Goal: Task Accomplishment & Management: Manage account settings

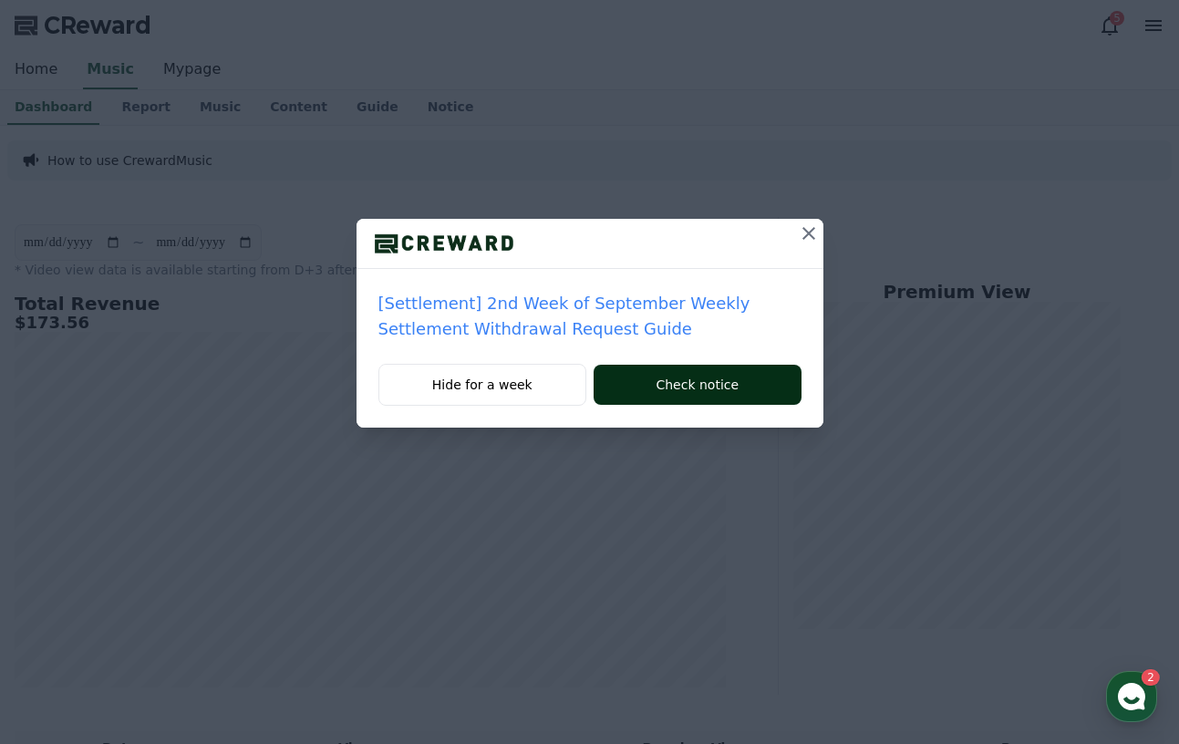
click at [644, 382] on button "Check notice" at bounding box center [697, 385] width 207 height 40
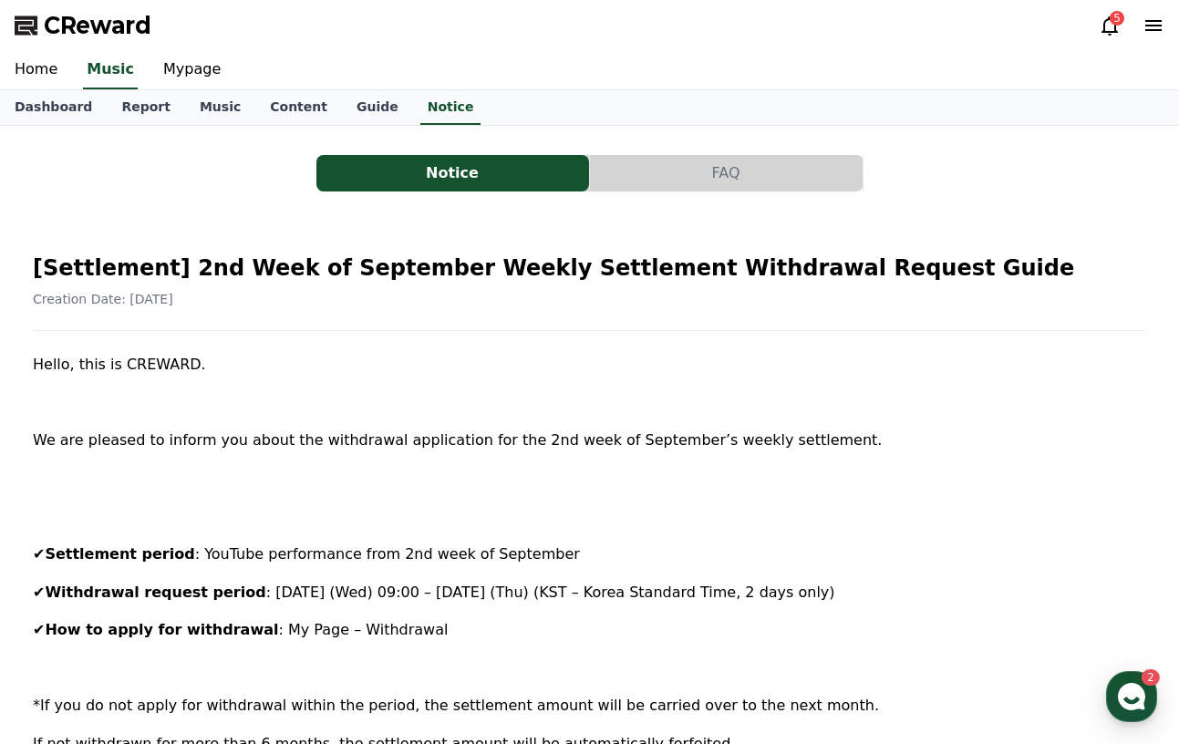
click at [170, 48] on div "CReward 5" at bounding box center [589, 25] width 1179 height 51
click at [170, 60] on link "Mypage" at bounding box center [192, 70] width 87 height 38
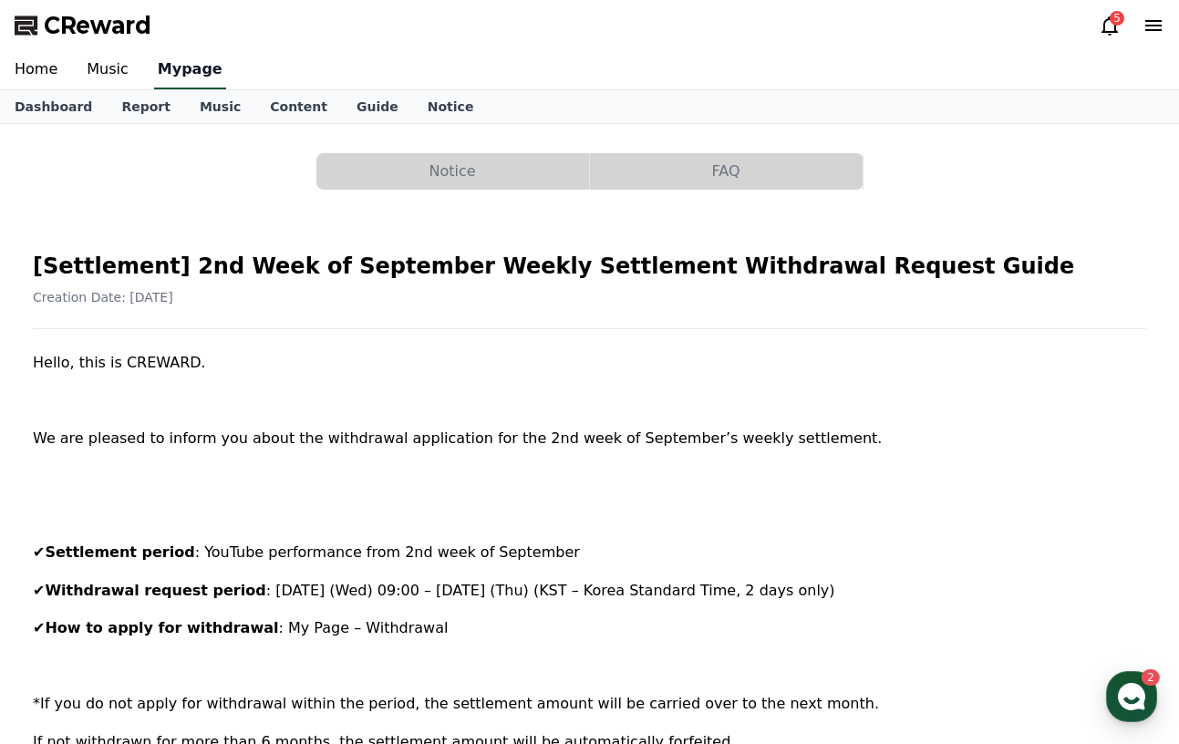
select select "**********"
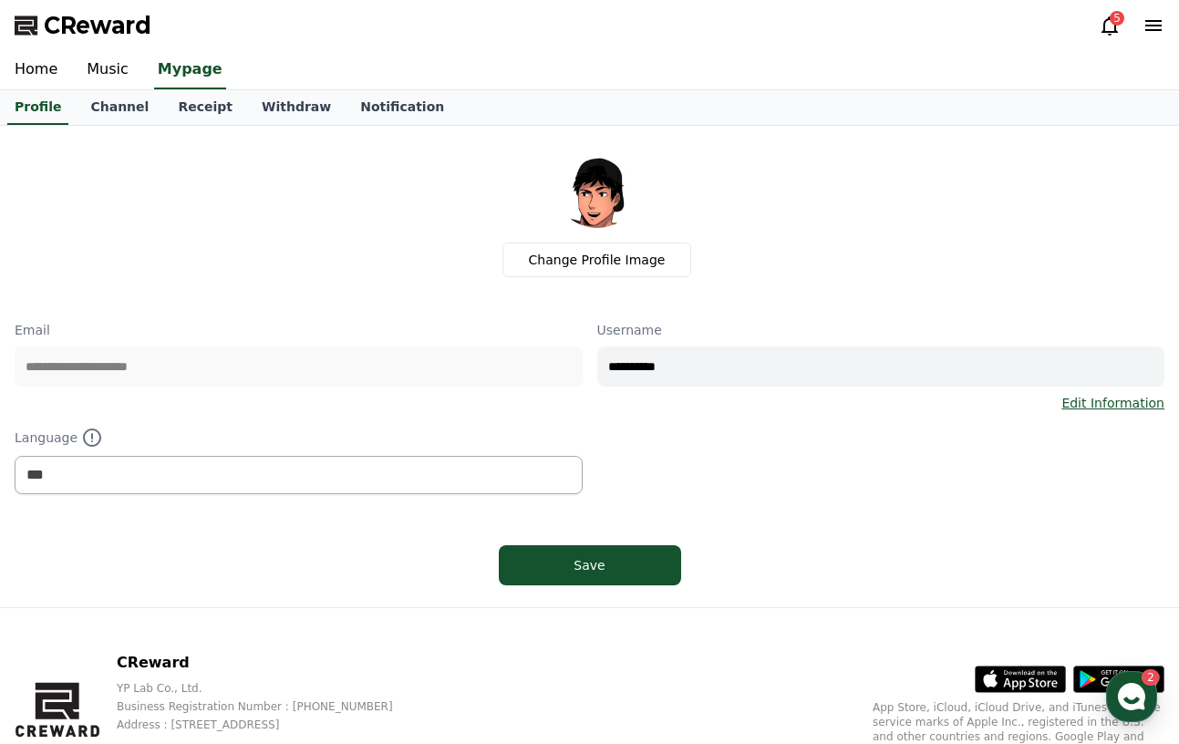
scroll to position [60, 0]
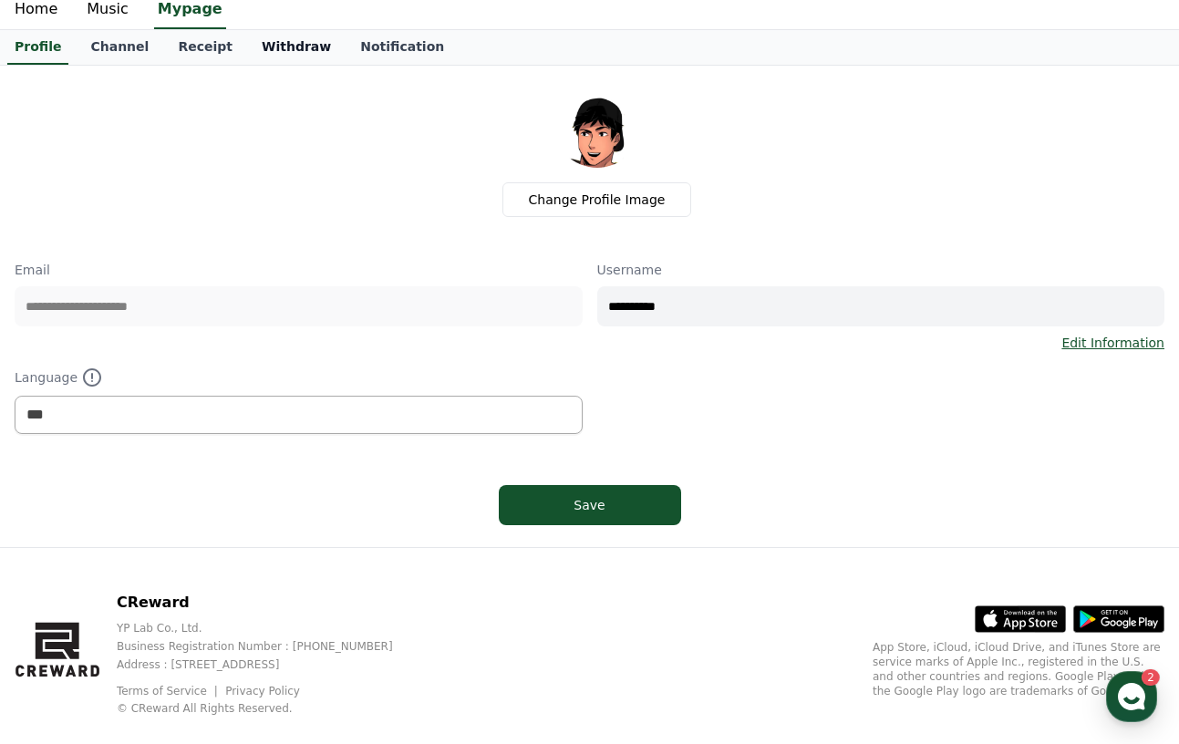
click at [274, 47] on link "Withdraw" at bounding box center [296, 47] width 98 height 35
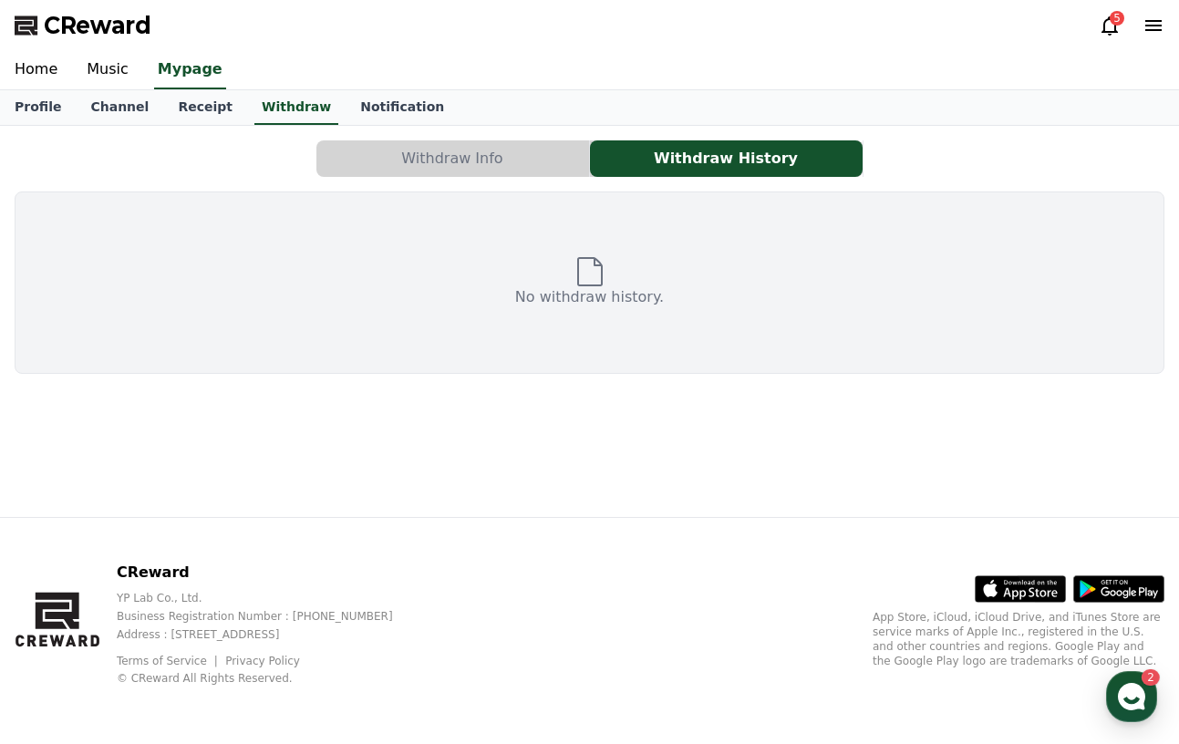
click at [520, 160] on button "Withdraw Info" at bounding box center [452, 158] width 273 height 36
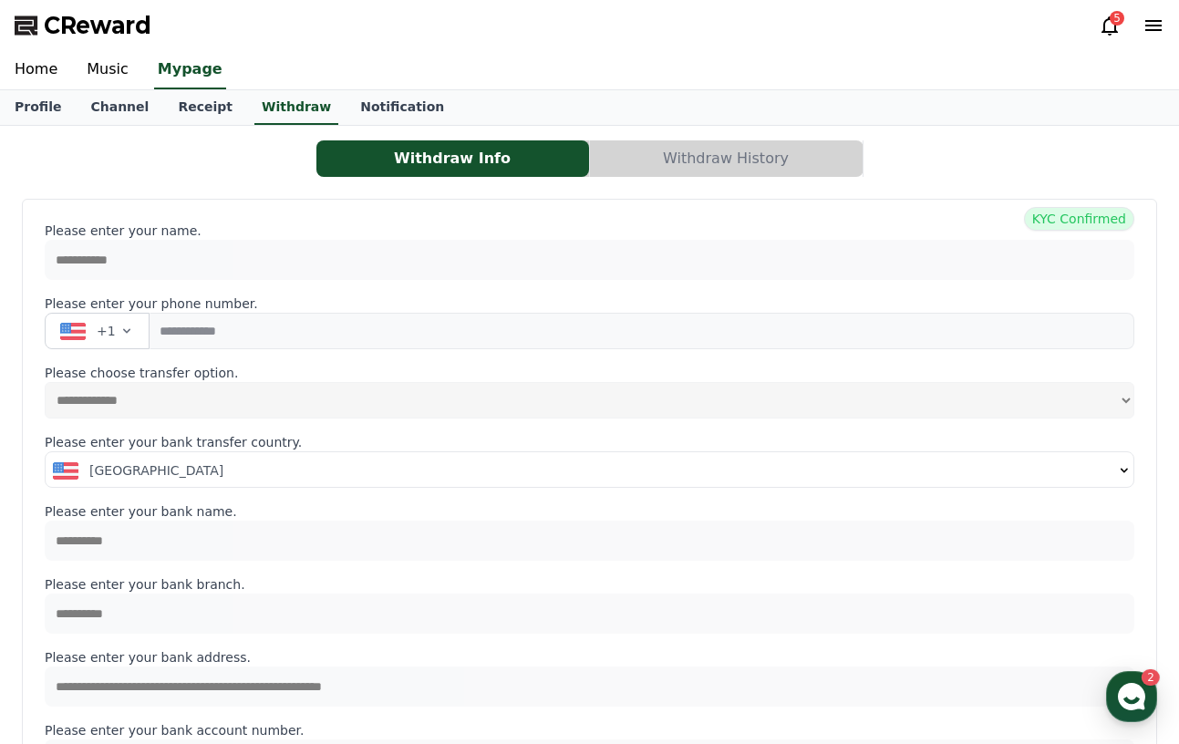
click at [622, 159] on button "Withdraw History" at bounding box center [726, 158] width 273 height 36
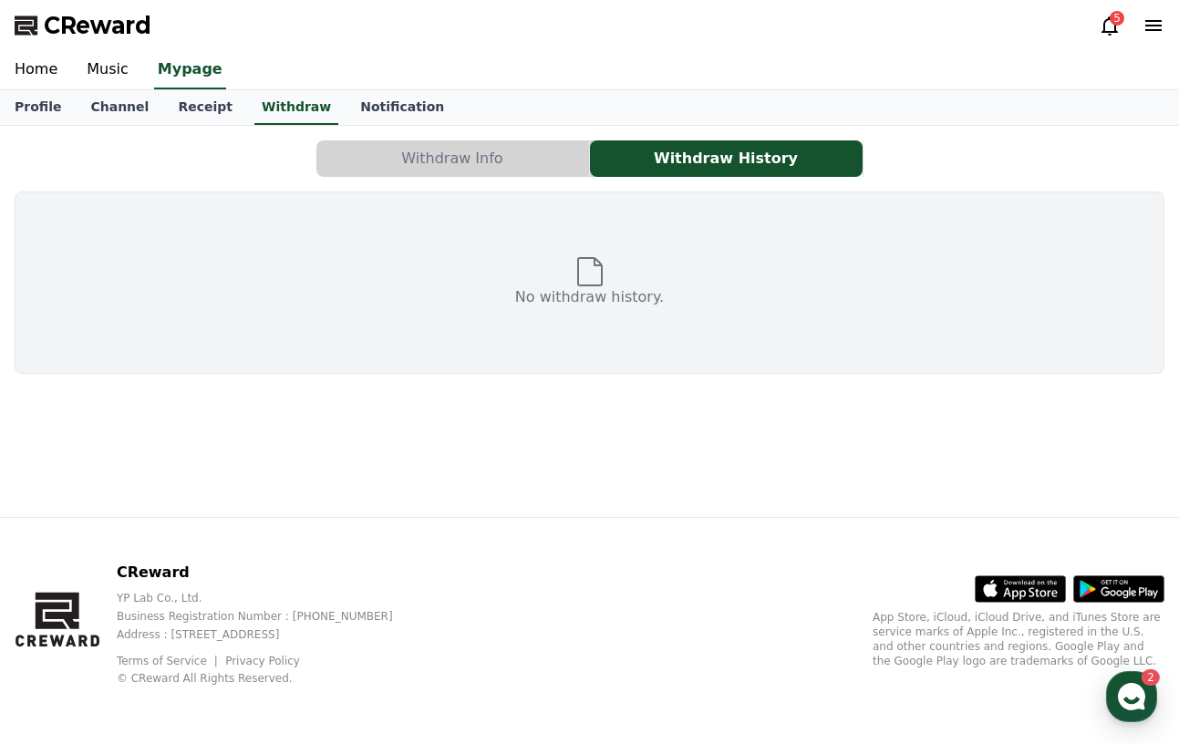
click at [494, 171] on button "Withdraw Info" at bounding box center [452, 158] width 273 height 36
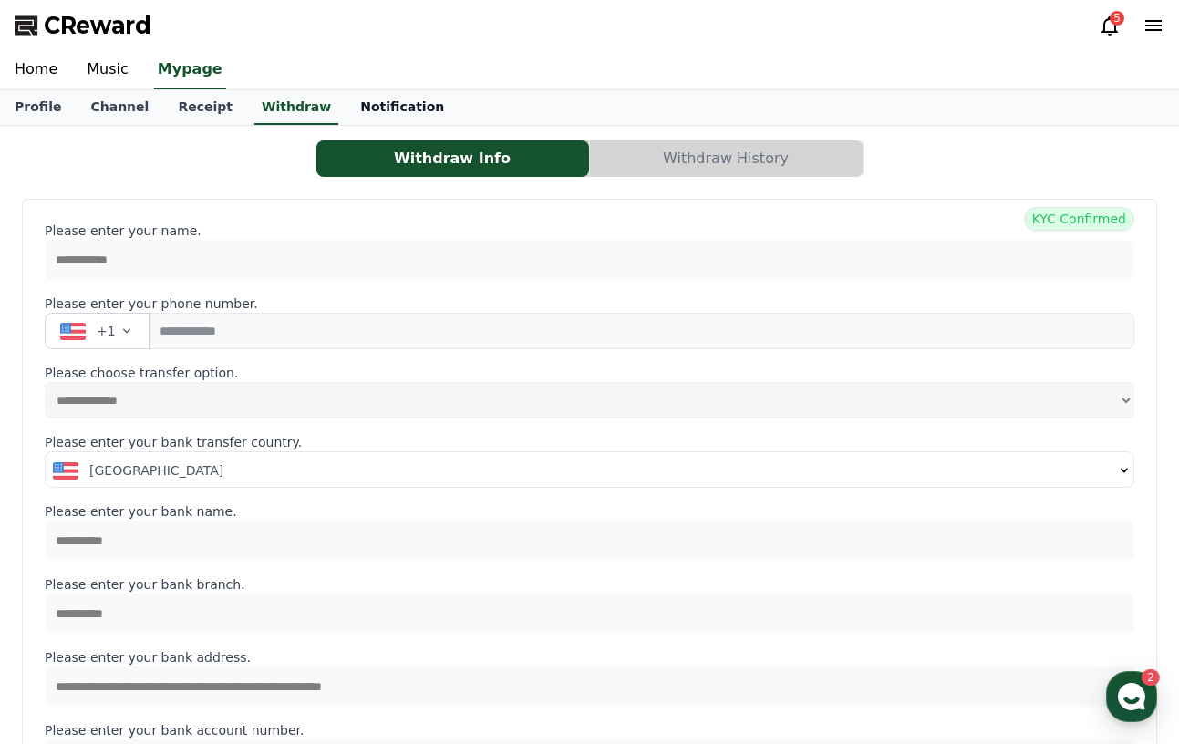
click at [346, 102] on link "Notification" at bounding box center [402, 107] width 113 height 35
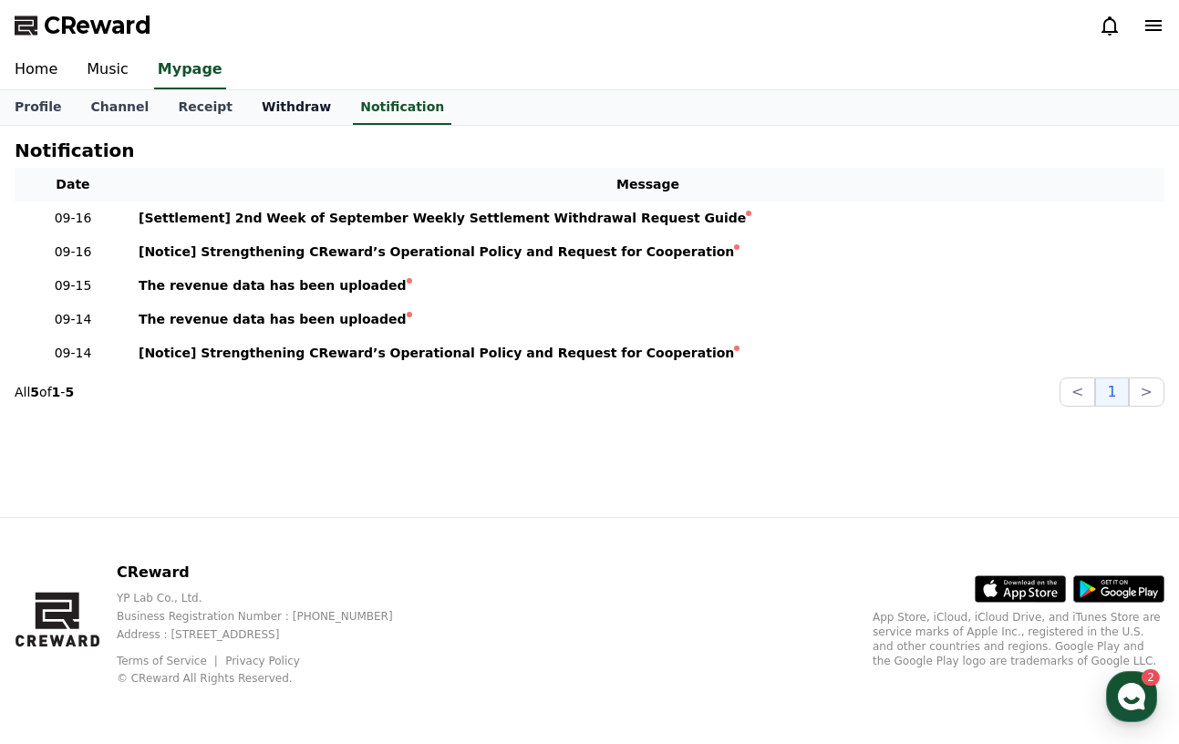
click at [283, 112] on link "Withdraw" at bounding box center [296, 107] width 98 height 35
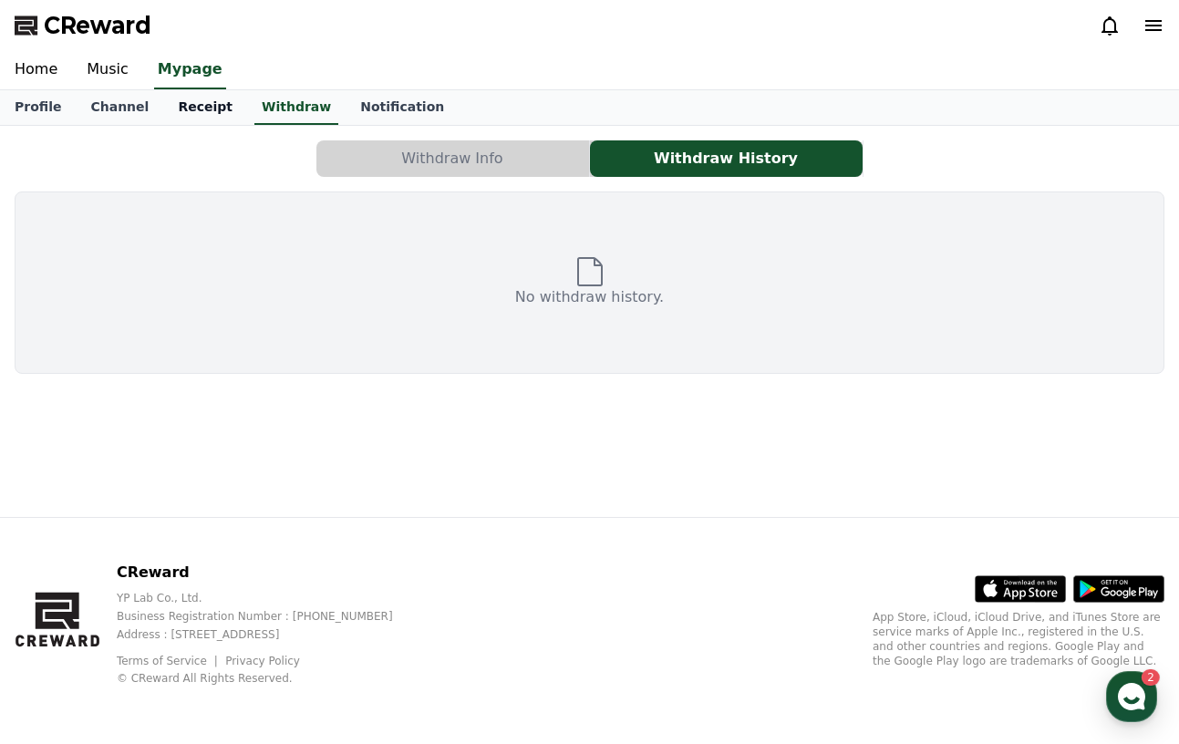
click at [173, 105] on link "Receipt" at bounding box center [205, 107] width 84 height 35
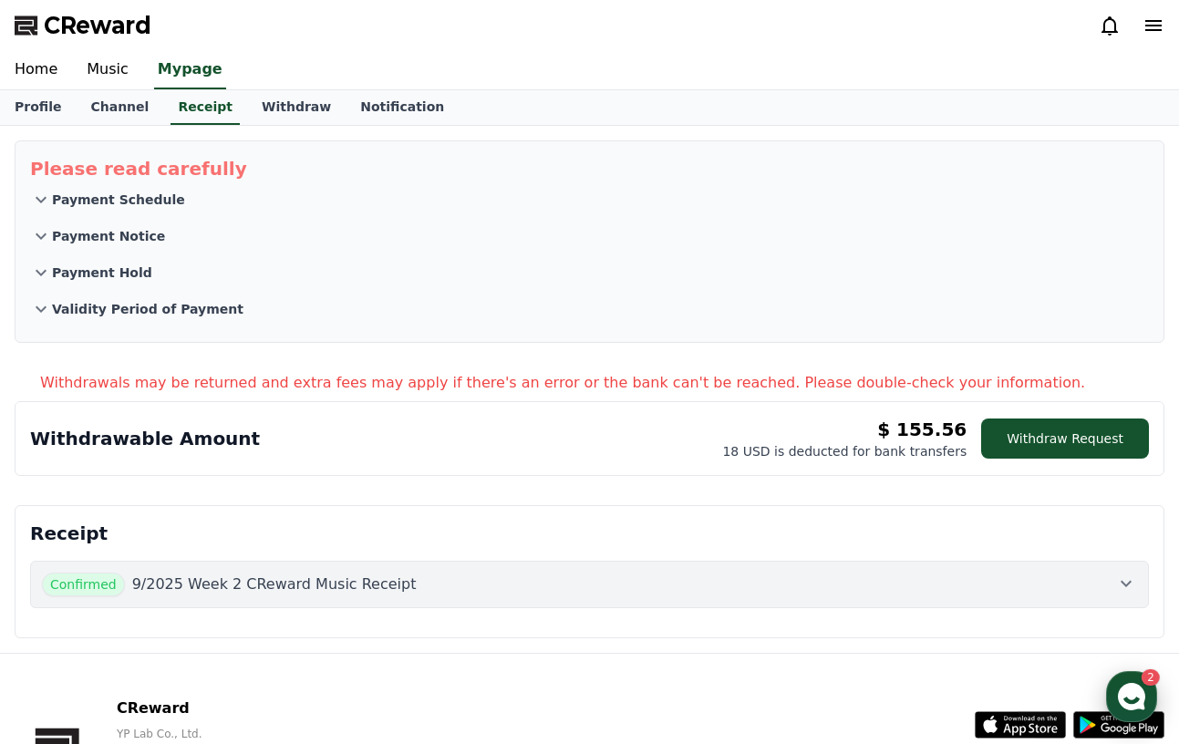
click at [1130, 693] on use "button" at bounding box center [1131, 696] width 27 height 27
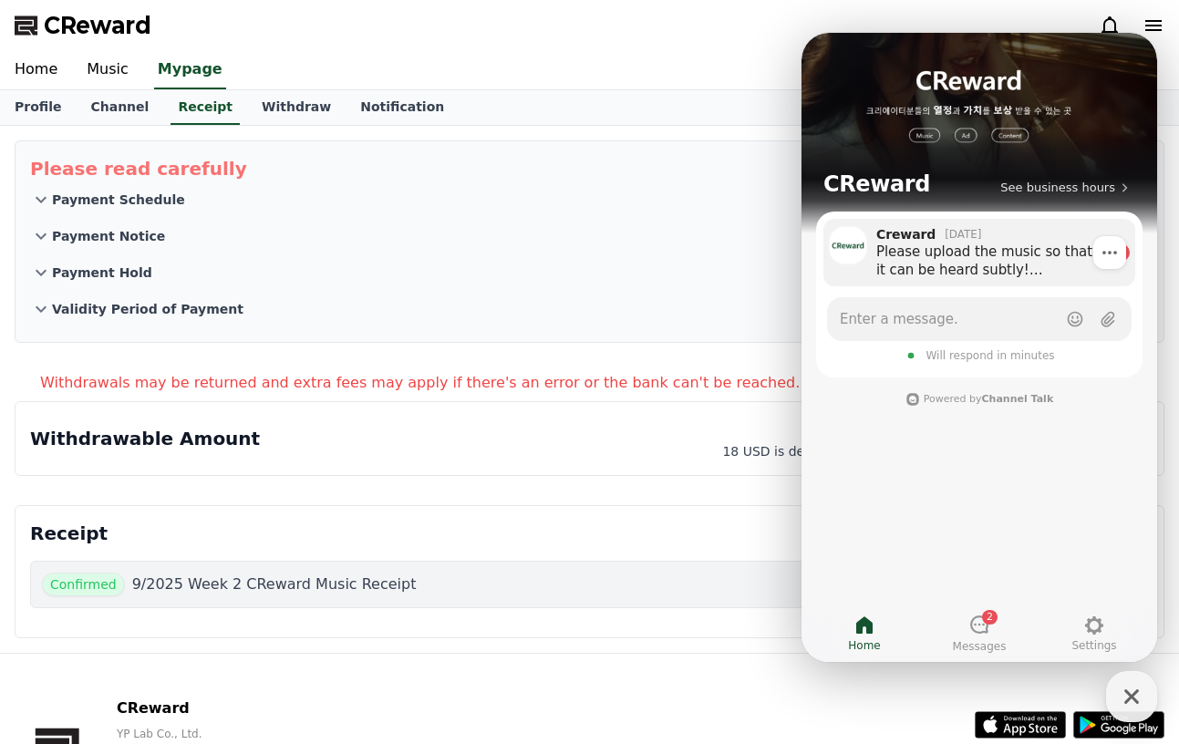
click at [961, 274] on div "Please upload the music so that it can be heard subtly! If it’s too quiet, YouT…" at bounding box center [990, 261] width 228 height 36
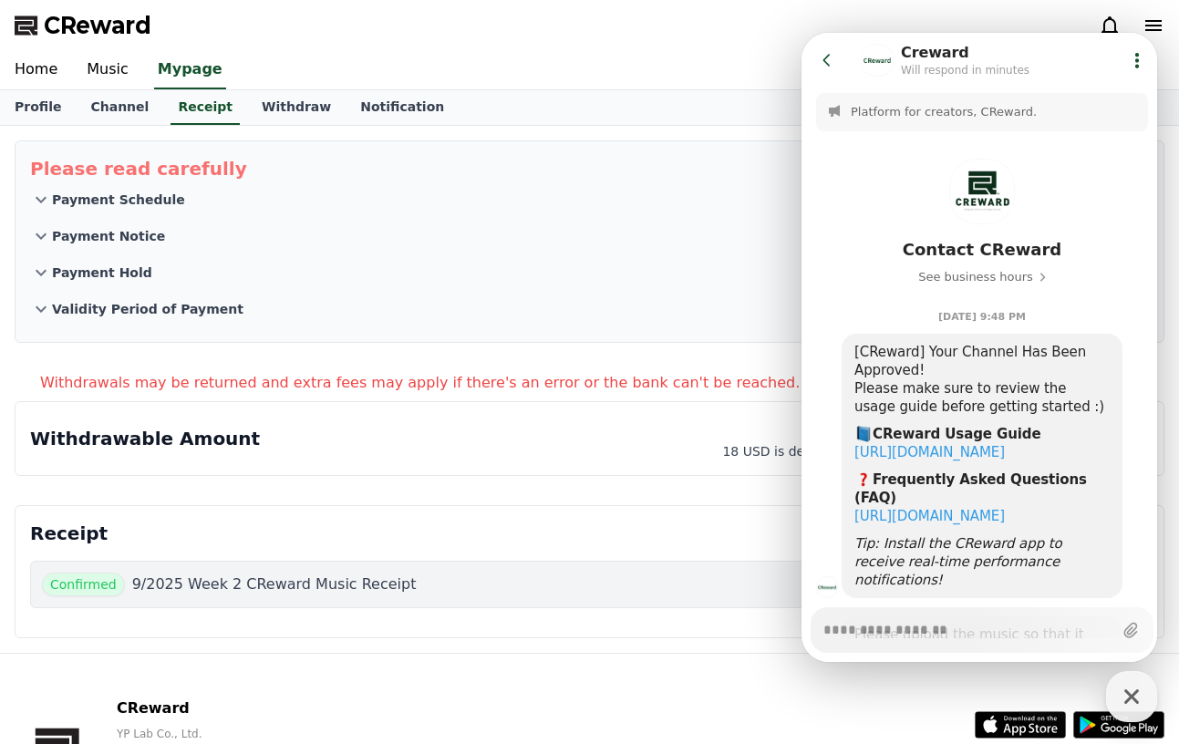
scroll to position [120, 0]
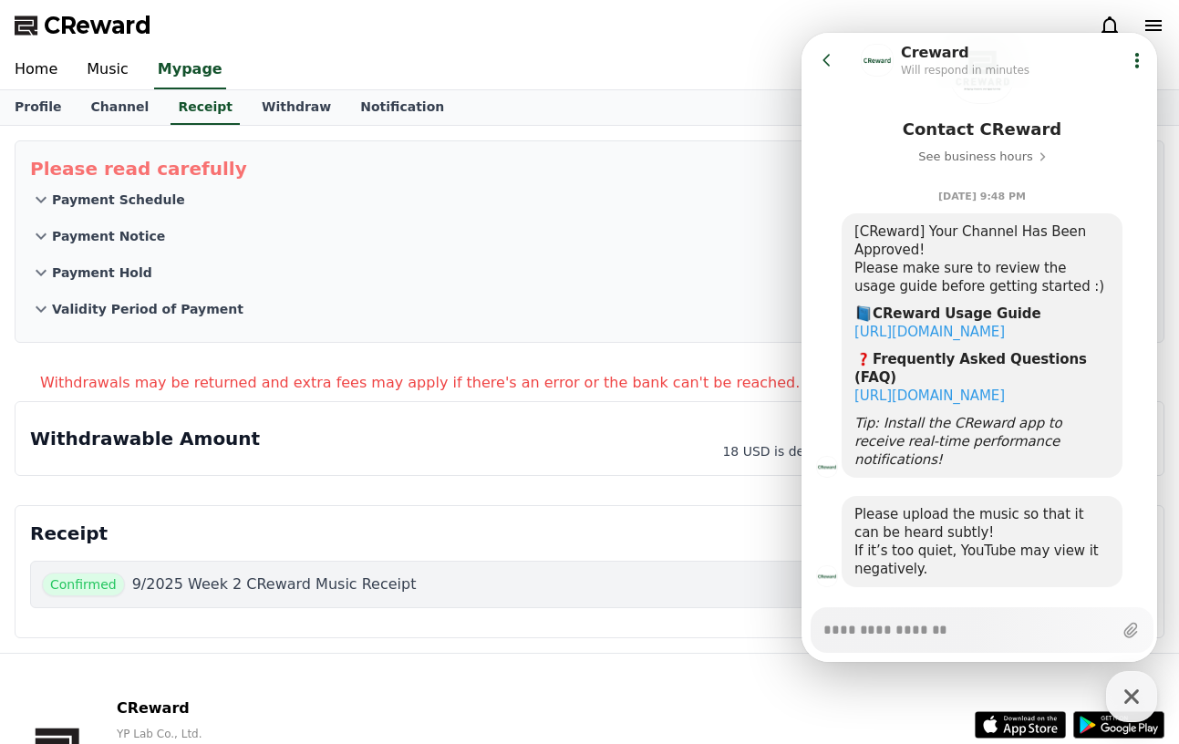
type textarea "*"
click at [742, 242] on button "Payment Notice" at bounding box center [589, 236] width 1119 height 36
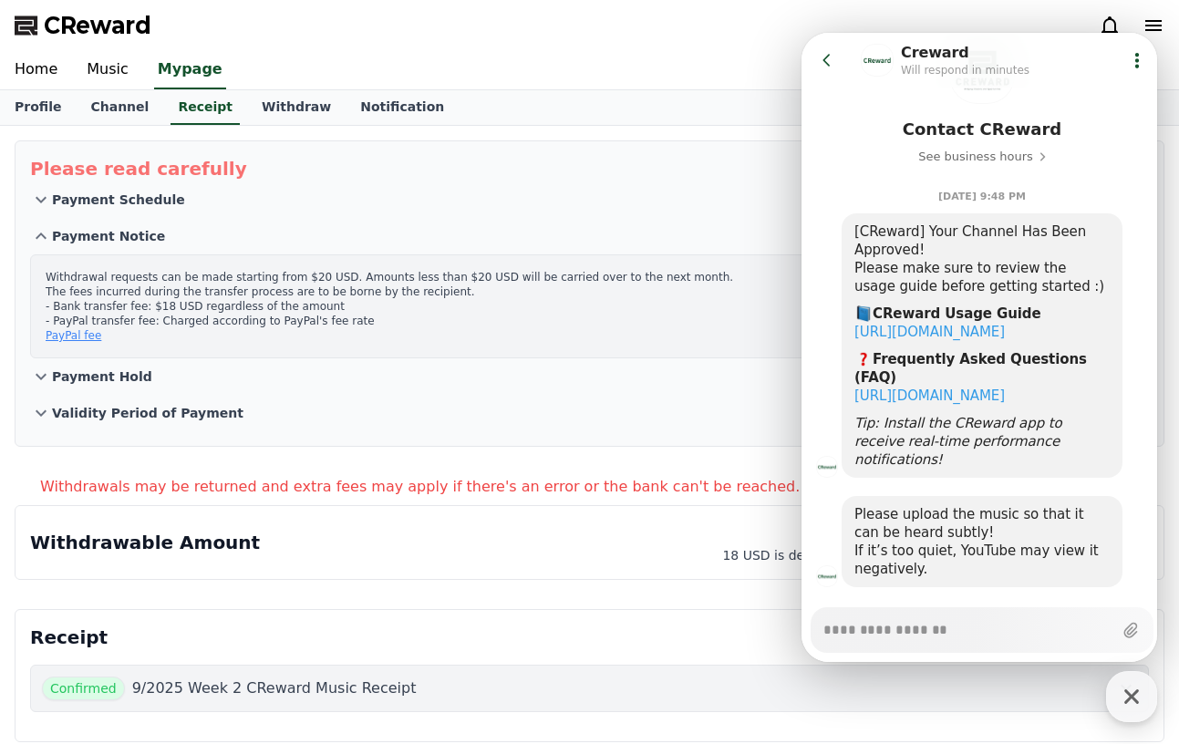
click at [831, 65] on icon at bounding box center [827, 60] width 18 height 18
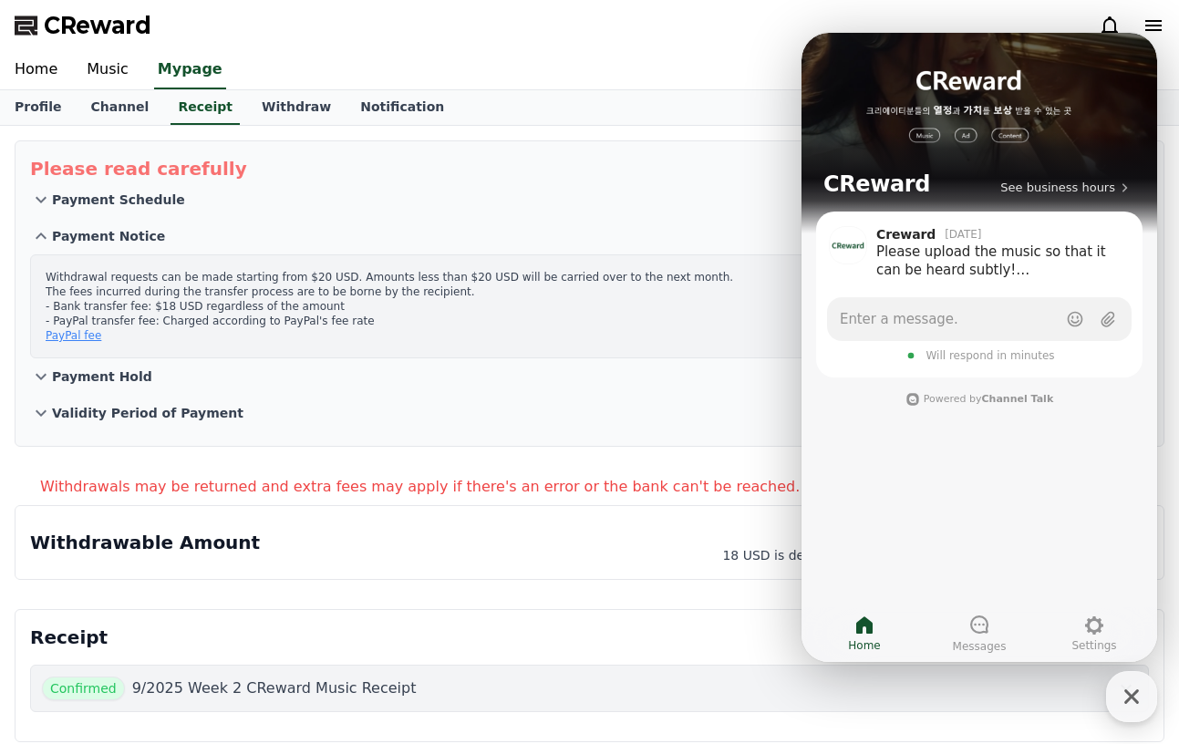
click at [689, 174] on p "Please read carefully" at bounding box center [589, 169] width 1119 height 26
click at [1118, 685] on icon "button" at bounding box center [1131, 696] width 33 height 33
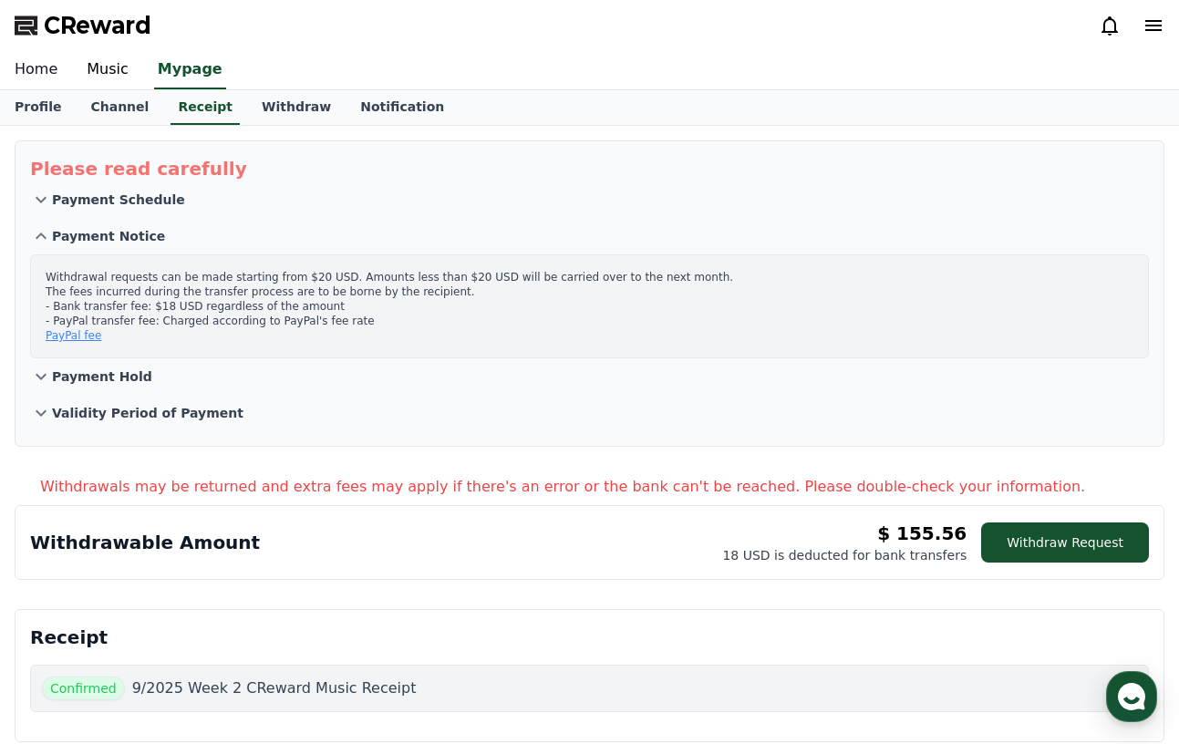
click at [37, 69] on link "Home" at bounding box center [36, 70] width 72 height 38
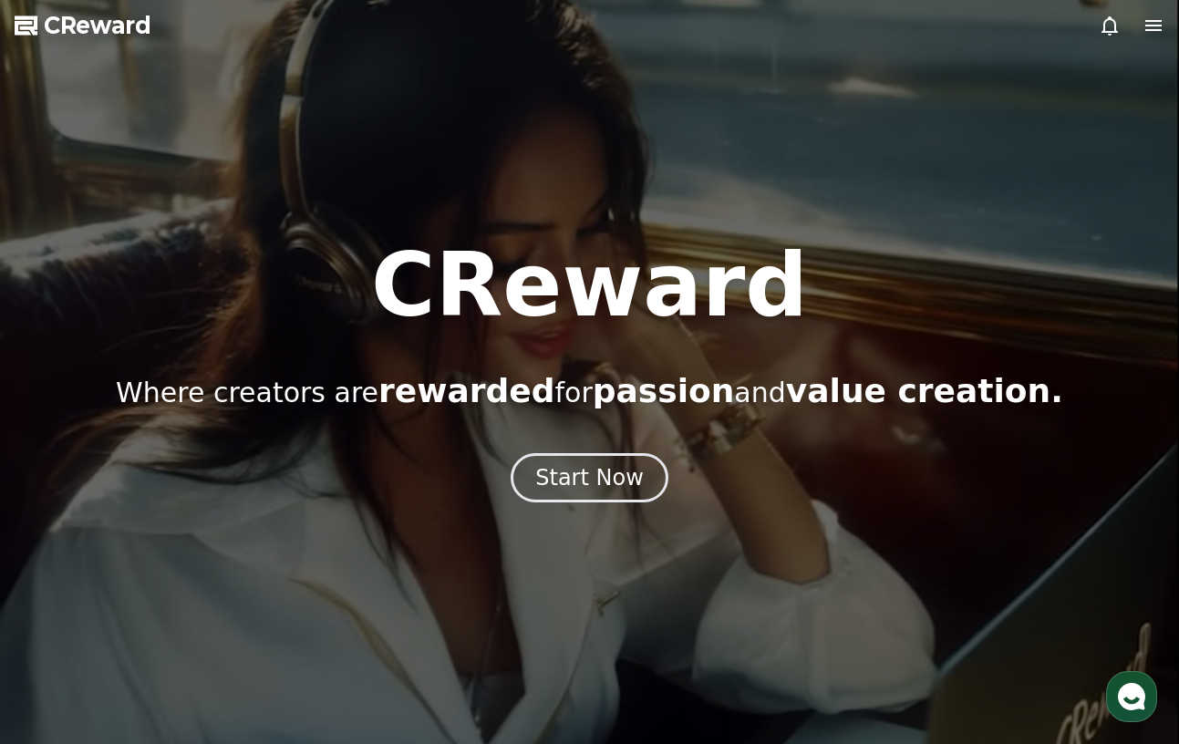
click at [72, 20] on span "CReward" at bounding box center [98, 25] width 108 height 29
